Goal: Navigation & Orientation: Find specific page/section

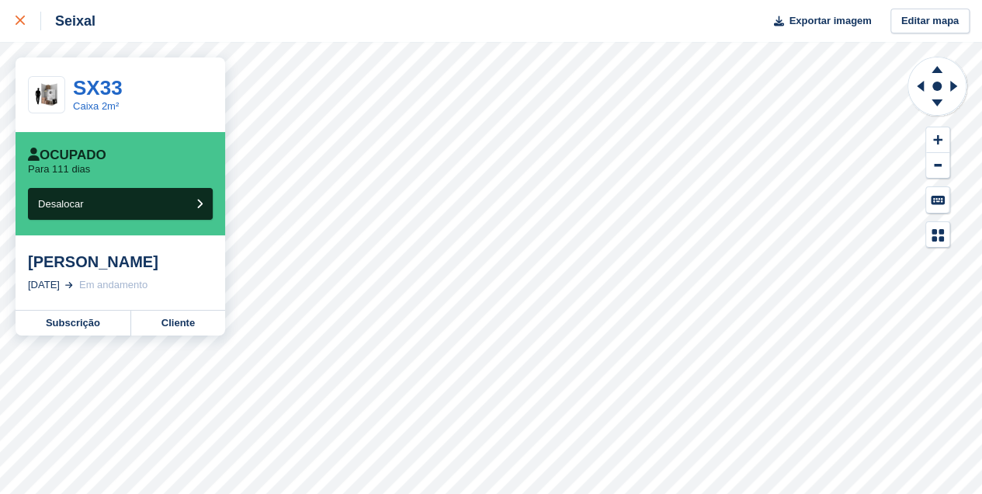
click at [21, 18] on icon at bounding box center [20, 20] width 9 height 9
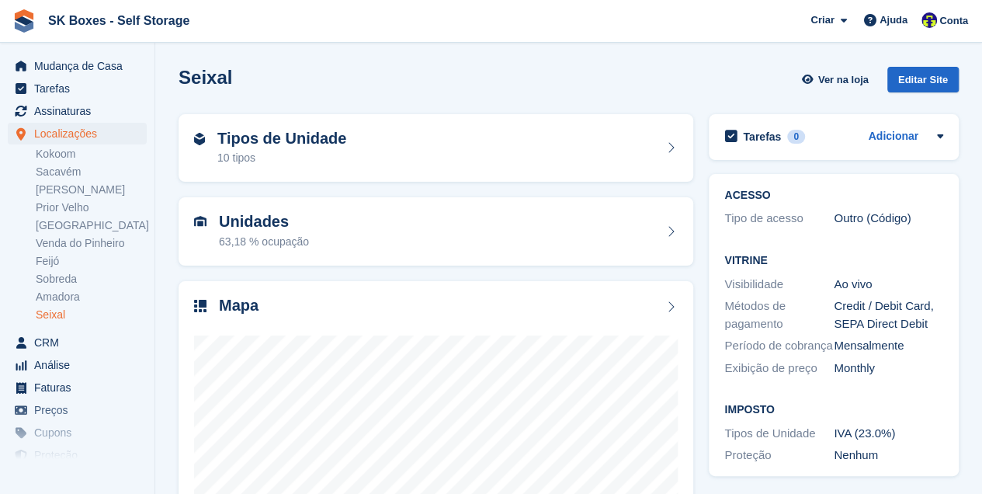
drag, startPoint x: 43, startPoint y: 276, endPoint x: 51, endPoint y: 270, distance: 10.6
click at [43, 276] on link "Sobreda" at bounding box center [91, 279] width 111 height 15
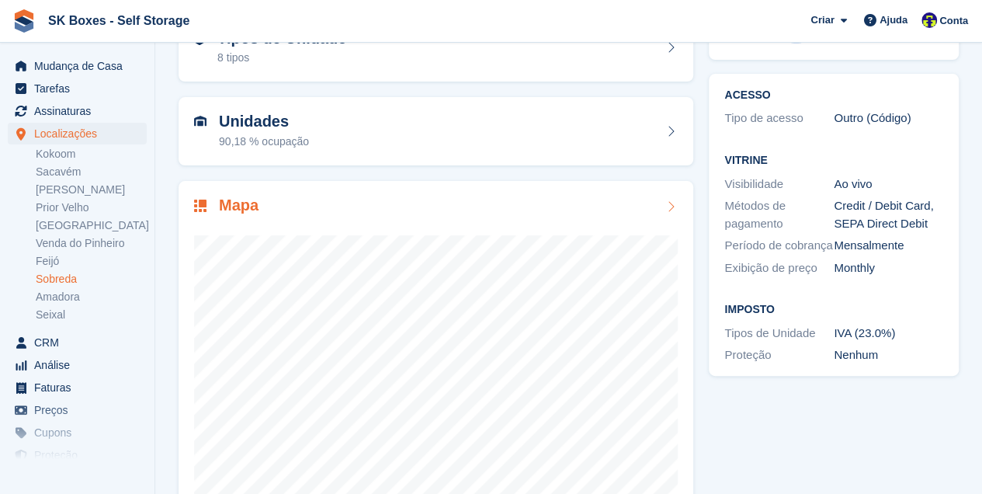
scroll to position [103, 0]
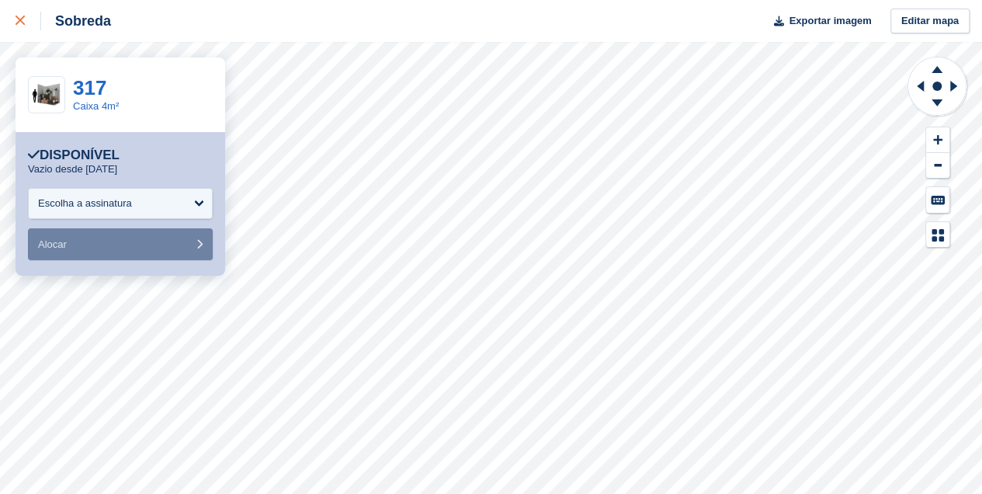
drag, startPoint x: 13, startPoint y: 22, endPoint x: 20, endPoint y: 27, distance: 8.9
click at [14, 22] on link at bounding box center [20, 21] width 41 height 42
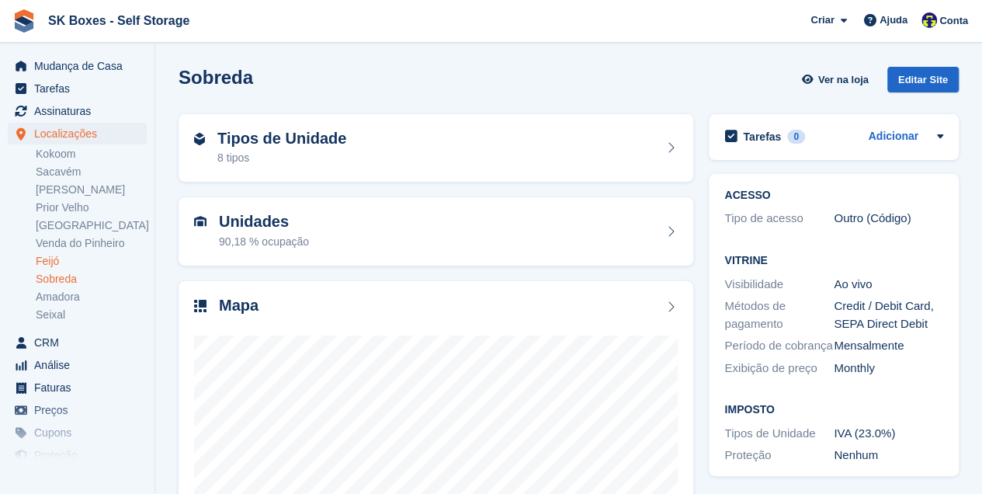
click at [48, 264] on link "Feijó" at bounding box center [91, 261] width 111 height 15
click at [371, 305] on div "Mapa" at bounding box center [436, 307] width 484 height 21
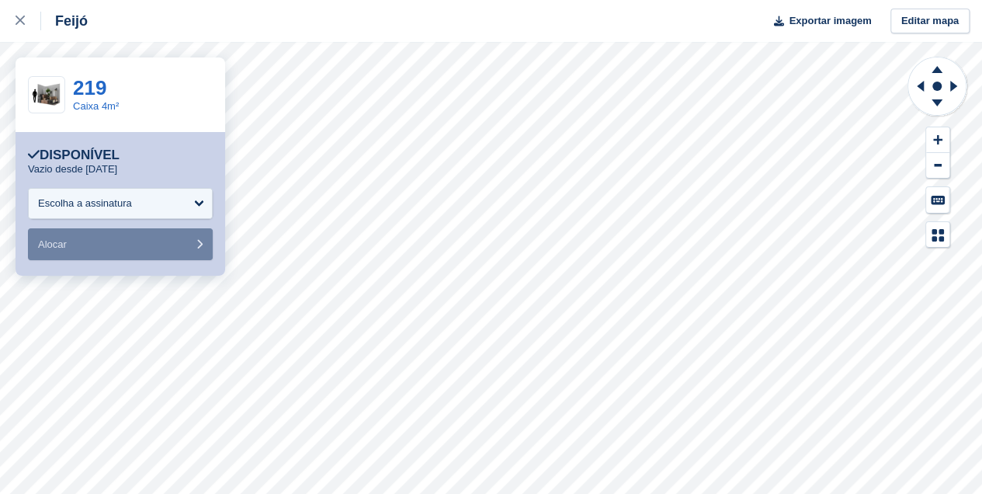
drag, startPoint x: 23, startPoint y: 19, endPoint x: 79, endPoint y: 64, distance: 72.4
click at [23, 19] on icon at bounding box center [20, 20] width 9 height 9
